Goal: Task Accomplishment & Management: Complete application form

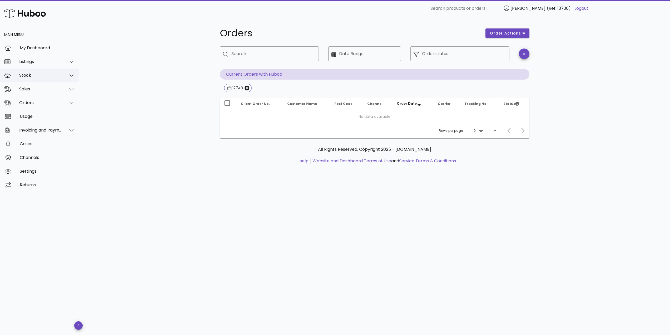
click at [61, 77] on div "Stock" at bounding box center [40, 75] width 43 height 5
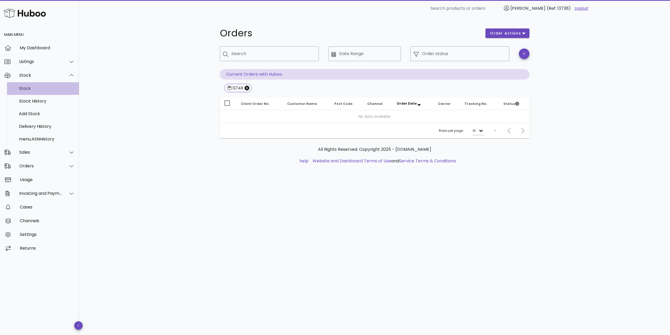
click at [58, 89] on div "Stock" at bounding box center [47, 88] width 56 height 5
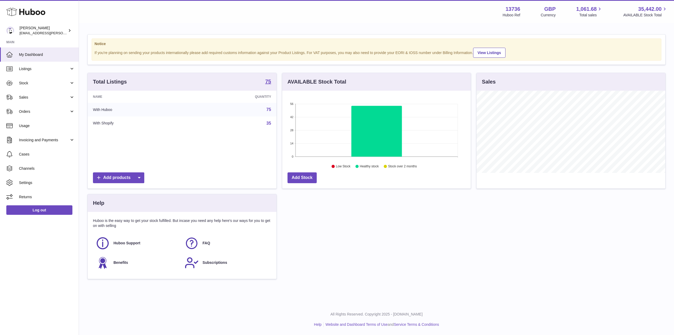
scroll to position [263213, 263106]
click at [56, 84] on span "Stock" at bounding box center [44, 83] width 50 height 5
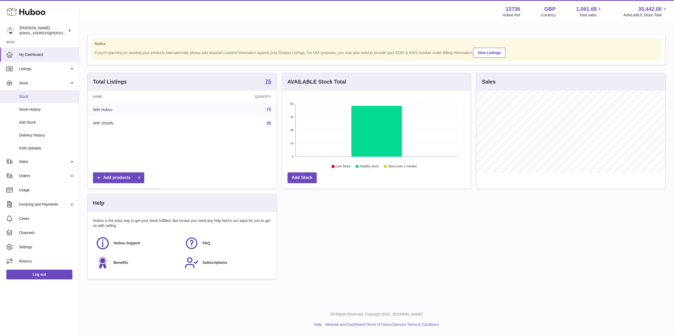
click at [55, 92] on link "Stock" at bounding box center [39, 96] width 79 height 13
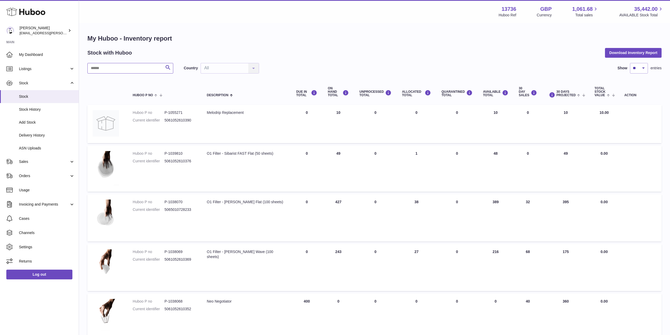
click at [141, 72] on input "text" at bounding box center [130, 68] width 86 height 11
type input "*******"
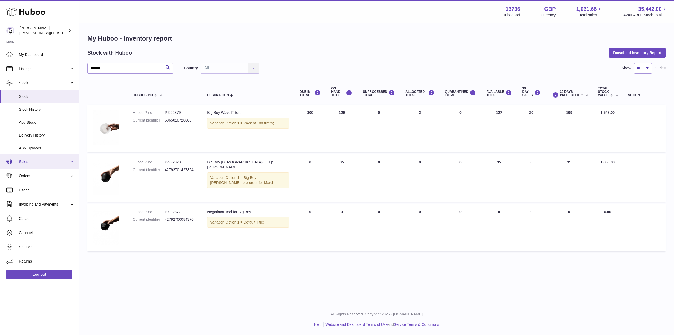
click at [37, 162] on span "Sales" at bounding box center [44, 161] width 50 height 5
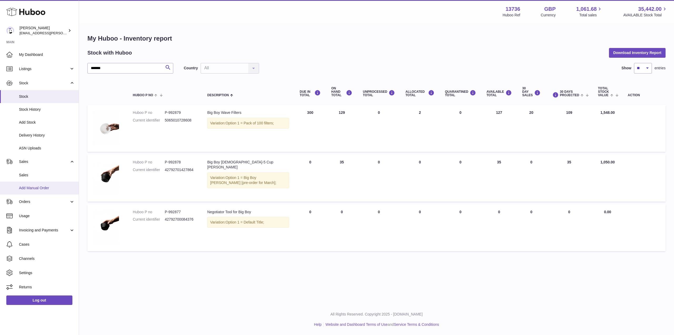
click at [34, 189] on span "Add Manual Order" at bounding box center [47, 187] width 56 height 5
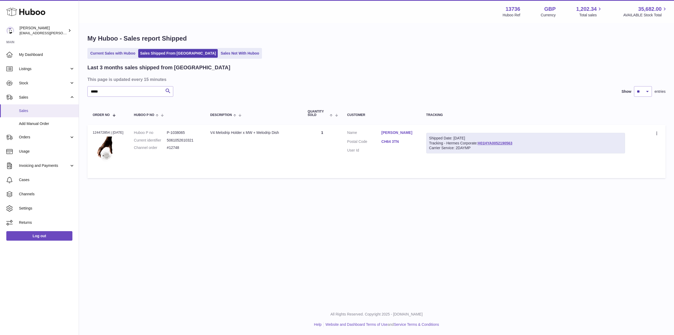
click at [42, 114] on link "Sales" at bounding box center [39, 110] width 79 height 13
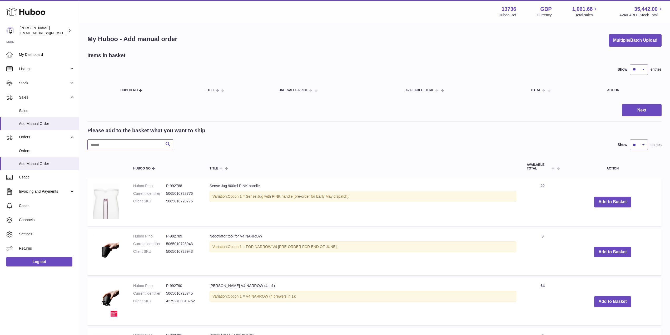
click at [141, 145] on input "text" at bounding box center [130, 144] width 86 height 11
type input "**"
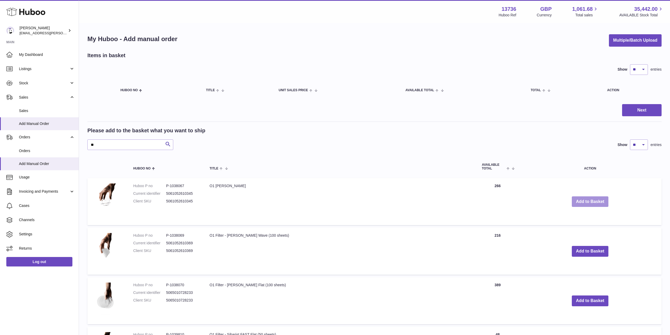
click at [582, 203] on button "Add to Basket" at bounding box center [590, 201] width 37 height 11
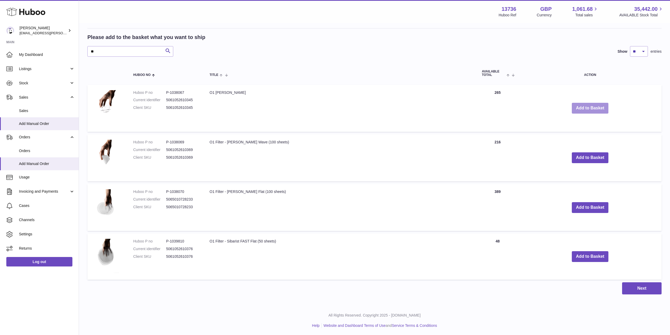
scroll to position [147, 0]
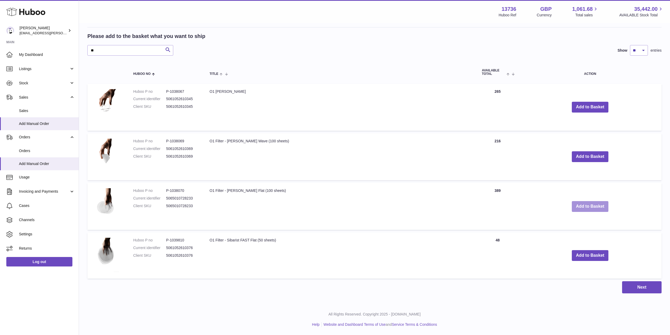
click at [586, 203] on button "Add to Basket" at bounding box center [590, 206] width 37 height 11
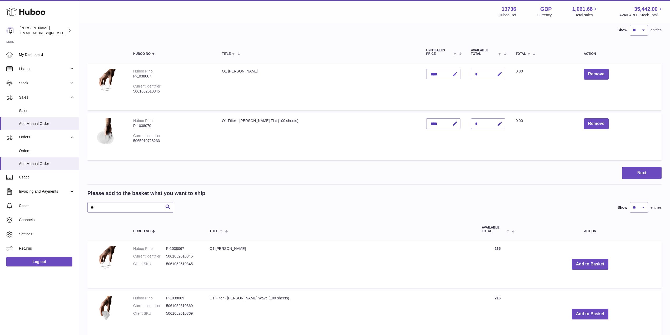
scroll to position [0, 0]
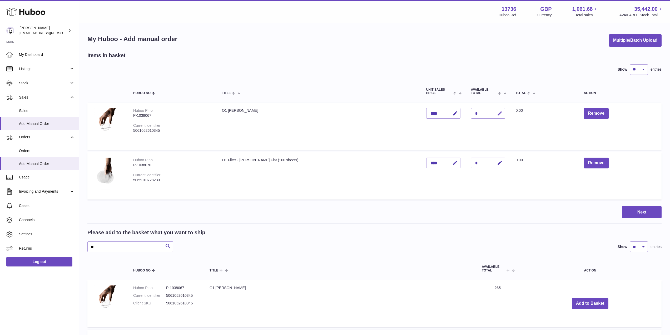
click at [497, 114] on icon "button" at bounding box center [500, 114] width 6 height 6
click at [471, 114] on input "*" at bounding box center [488, 113] width 34 height 11
type input "*"
click at [498, 114] on icon "submit" at bounding box center [500, 113] width 5 height 5
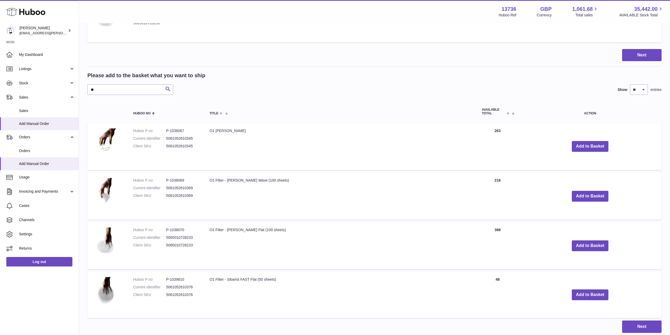
scroll to position [158, 0]
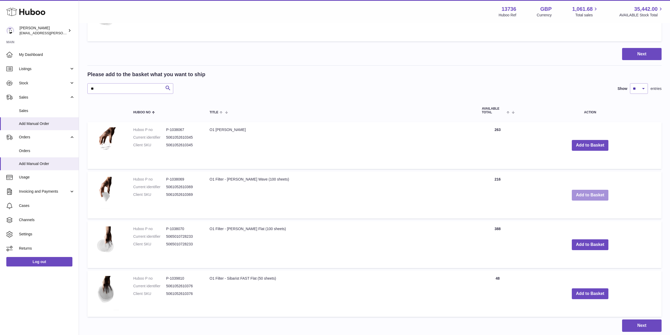
click at [572, 196] on button "Add to Basket" at bounding box center [590, 195] width 37 height 11
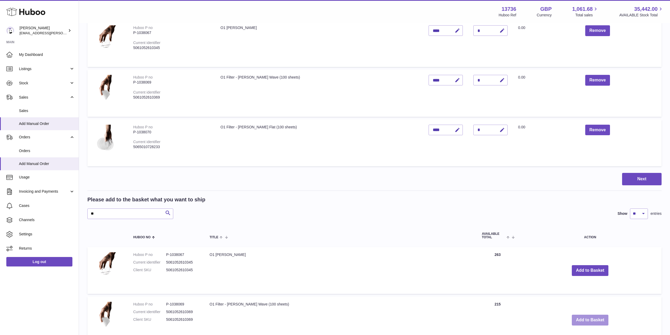
scroll to position [0, 0]
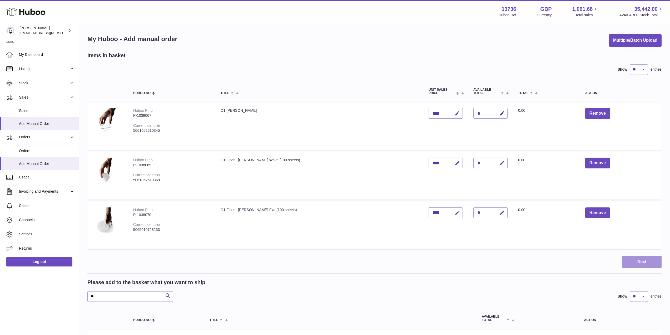
click at [633, 261] on button "Next" at bounding box center [641, 261] width 39 height 12
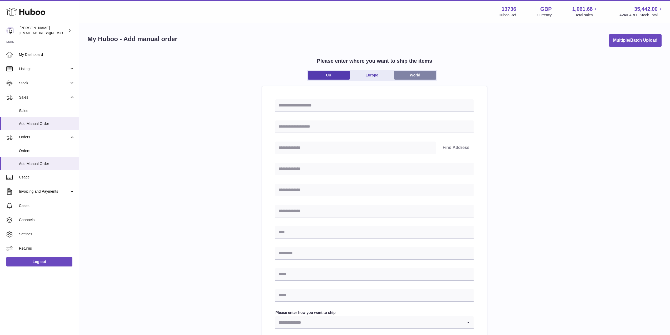
click at [404, 77] on link "World" at bounding box center [415, 75] width 42 height 9
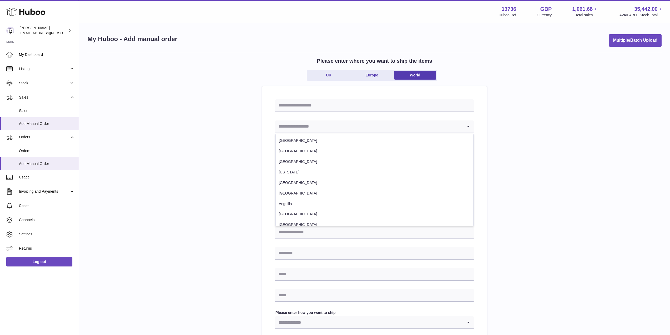
click at [331, 122] on input "Search for option" at bounding box center [369, 126] width 188 height 12
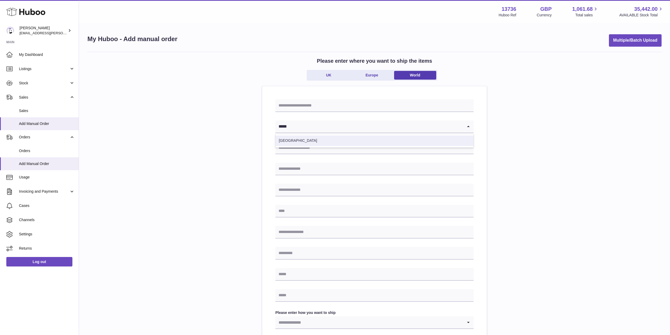
click at [317, 138] on li "[GEOGRAPHIC_DATA]" at bounding box center [375, 140] width 198 height 11
type input "*****"
click at [227, 136] on div "Please enter where you want to ship the items UK Europe World Japan Loading... …" at bounding box center [374, 242] width 574 height 380
click at [294, 108] on input "text" at bounding box center [374, 105] width 198 height 13
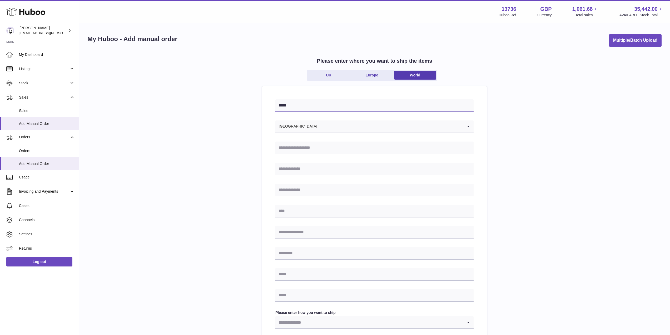
type input "*****"
click at [232, 121] on div "Please enter where you want to ship the items UK Europe World ***** Japan Loadi…" at bounding box center [374, 242] width 574 height 380
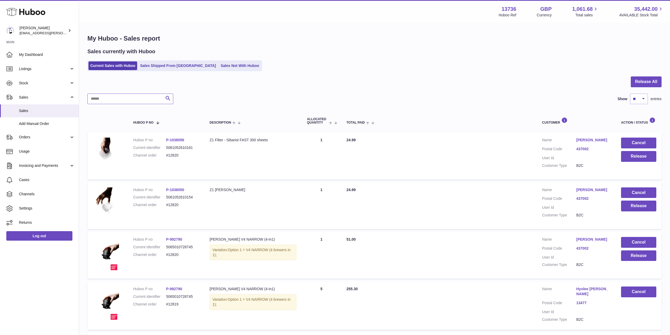
click at [128, 97] on input "text" at bounding box center [130, 98] width 86 height 11
click at [159, 58] on div "Sales currently with Huboo Current Sales with Huboo Sales Shipped From Huboo Sa…" at bounding box center [374, 59] width 574 height 23
click at [159, 66] on link "Sales Shipped From Huboo" at bounding box center [178, 65] width 80 height 9
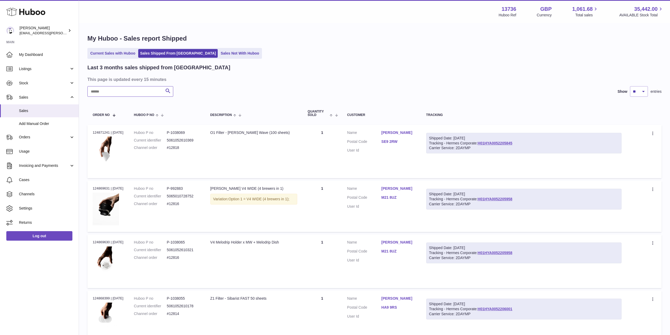
click at [114, 93] on input "text" at bounding box center [130, 91] width 86 height 11
paste input "*****"
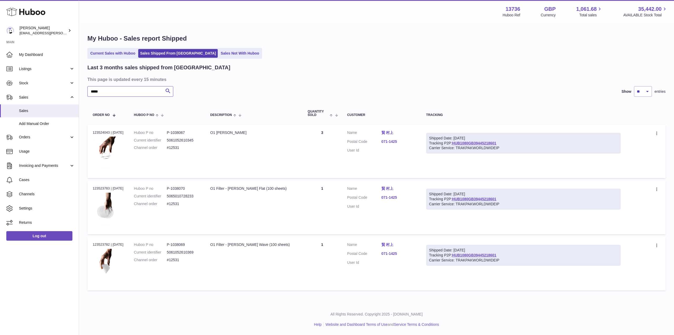
type input "*****"
click at [257, 148] on td "Description O1 [PERSON_NAME]" at bounding box center [253, 151] width 97 height 53
click at [391, 133] on link "賢 村上" at bounding box center [399, 132] width 34 height 5
